Goal: Transaction & Acquisition: Obtain resource

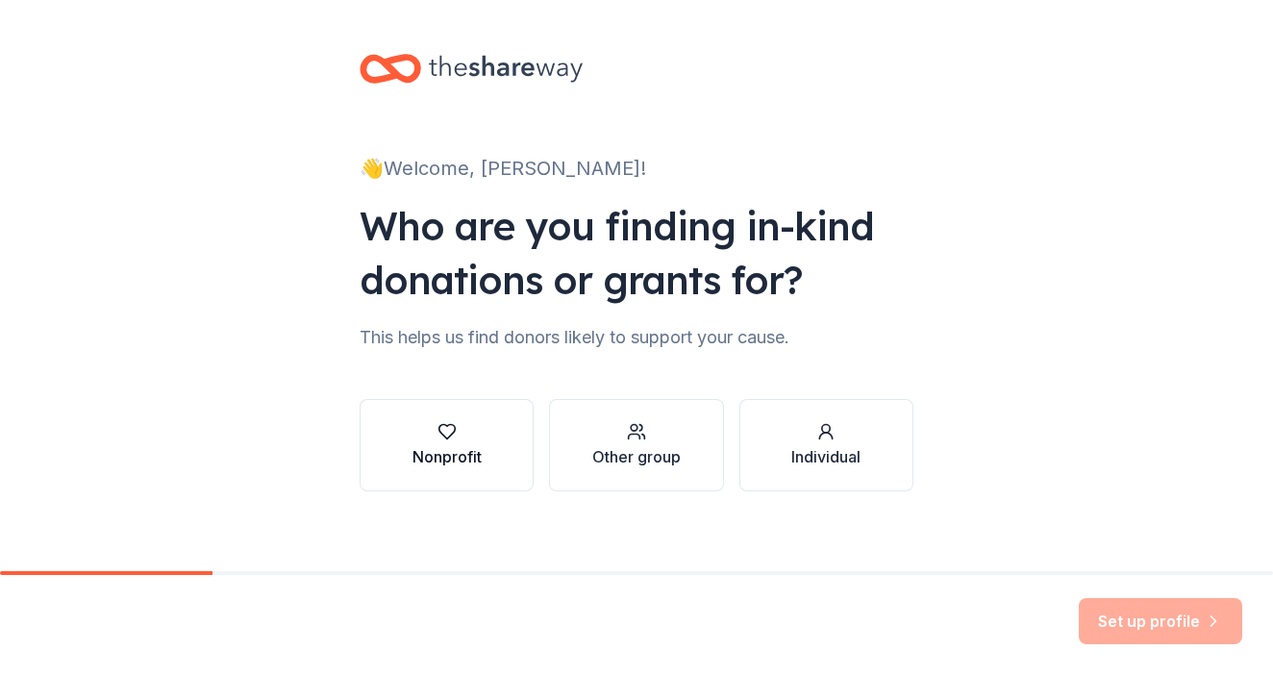
click at [448, 434] on icon "button" at bounding box center [446, 431] width 19 height 19
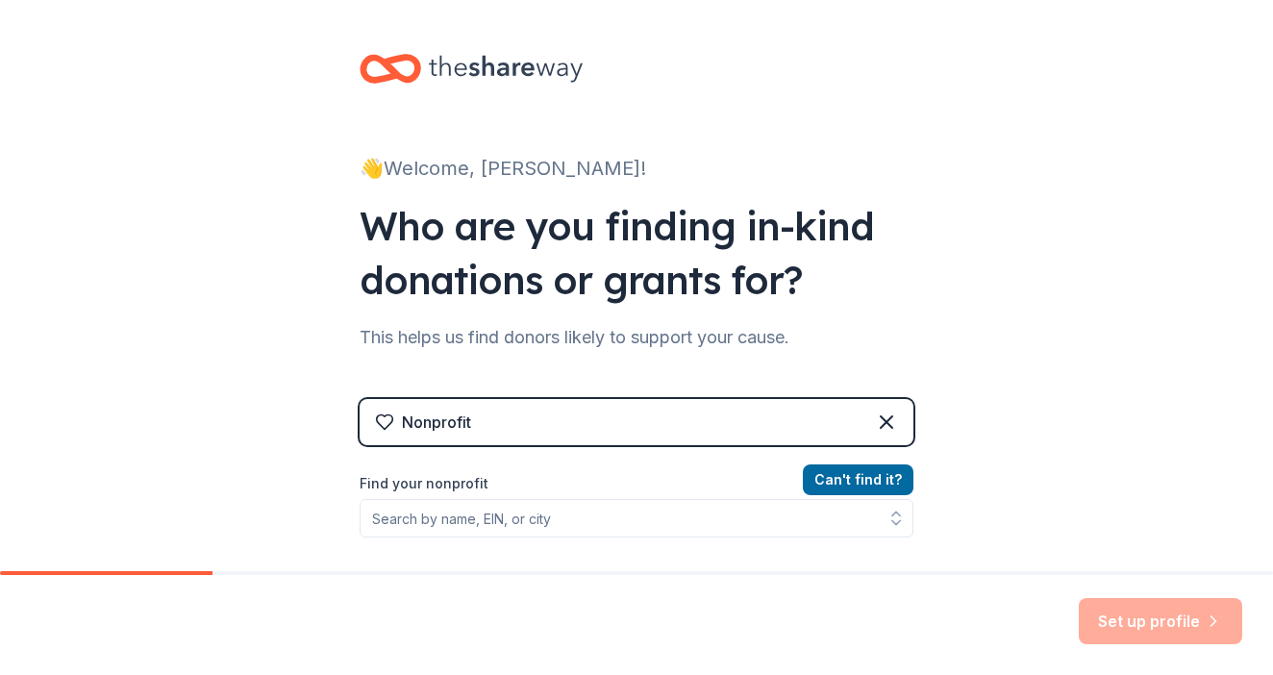
click at [448, 434] on div "Nonprofit" at bounding box center [637, 422] width 554 height 46
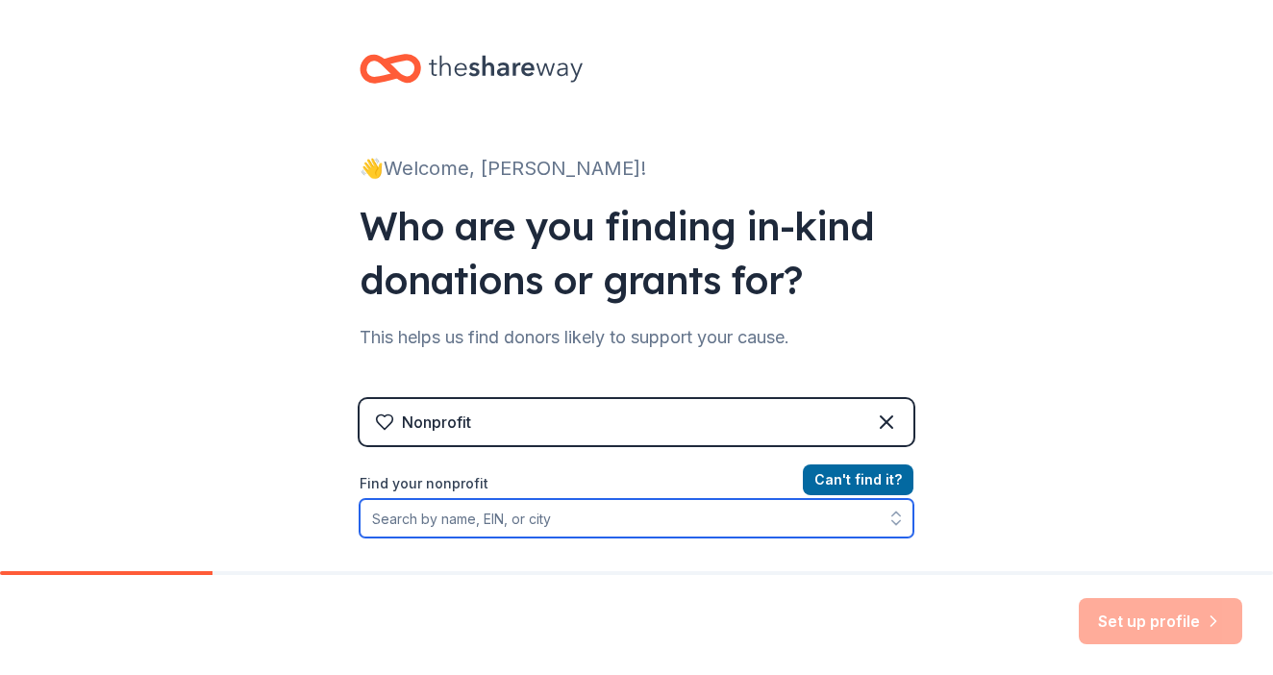
click at [384, 522] on input "Find your nonprofit" at bounding box center [637, 518] width 554 height 38
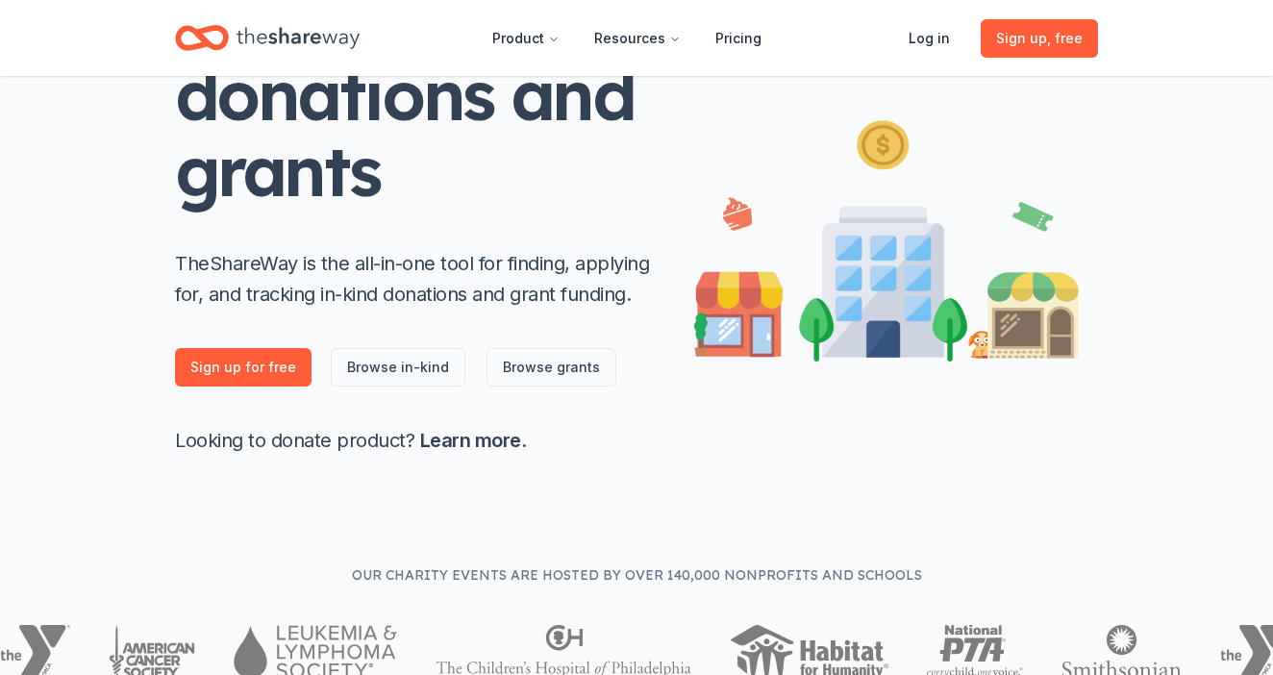
scroll to position [222, 0]
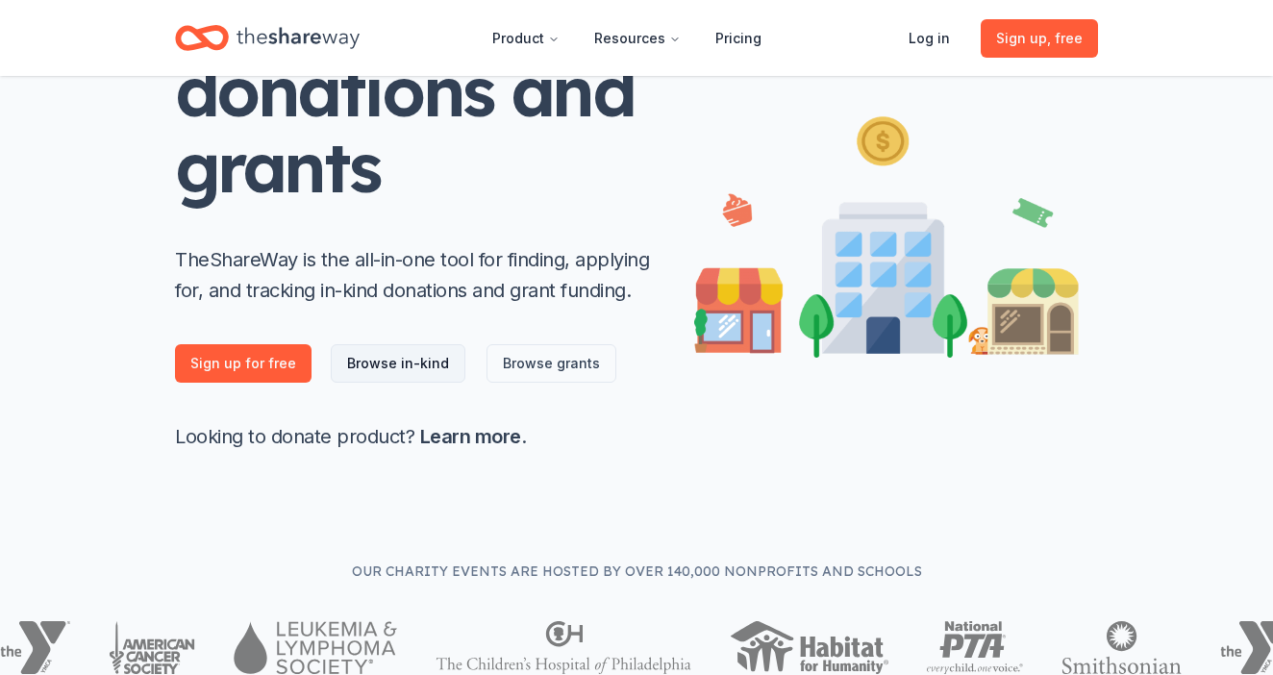
click at [366, 360] on link "Browse in-kind" at bounding box center [398, 363] width 135 height 38
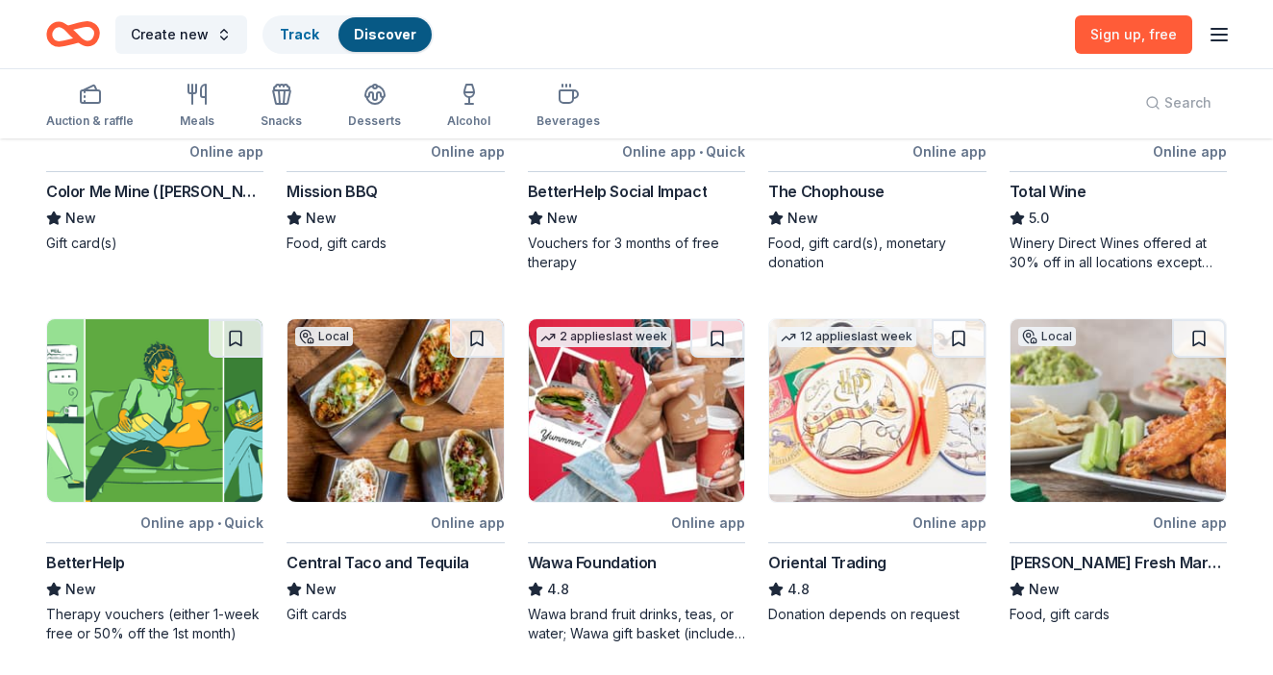
scroll to position [352, 0]
click at [836, 441] on img at bounding box center [876, 409] width 215 height 183
